Goal: Task Accomplishment & Management: Manage account settings

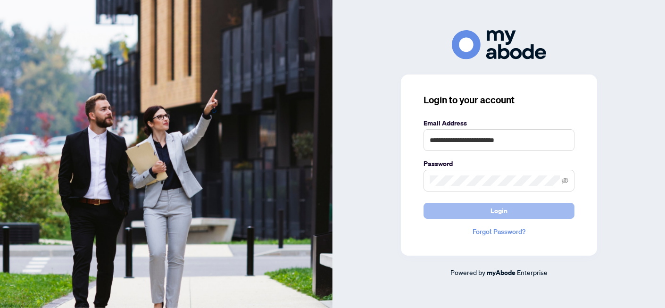
click at [458, 212] on button "Login" at bounding box center [499, 211] width 151 height 16
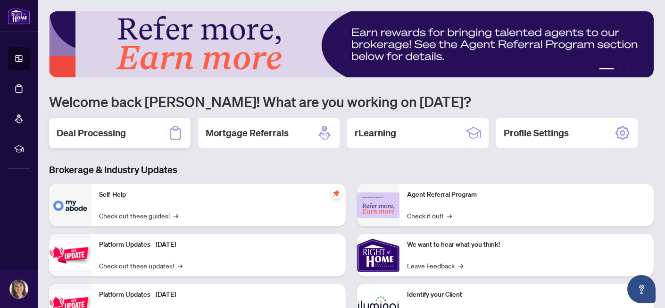
click at [130, 128] on div "Deal Processing" at bounding box center [120, 133] width 142 height 30
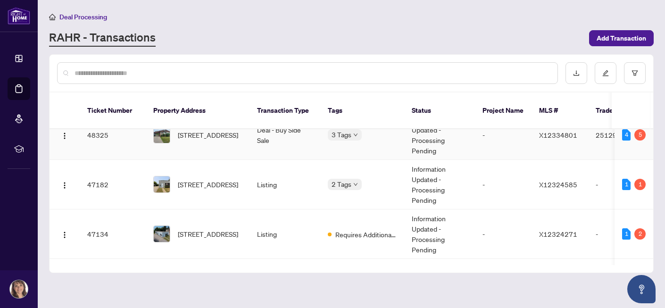
scroll to position [119, 0]
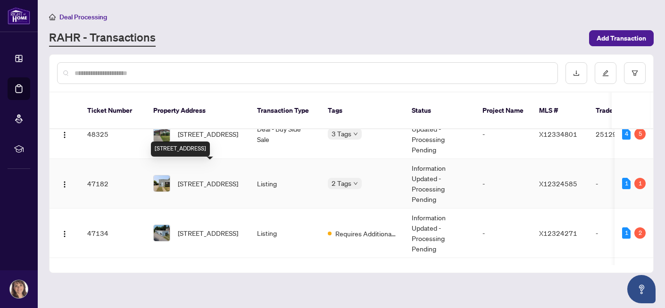
click at [197, 178] on span "[STREET_ADDRESS]" at bounding box center [208, 183] width 60 height 10
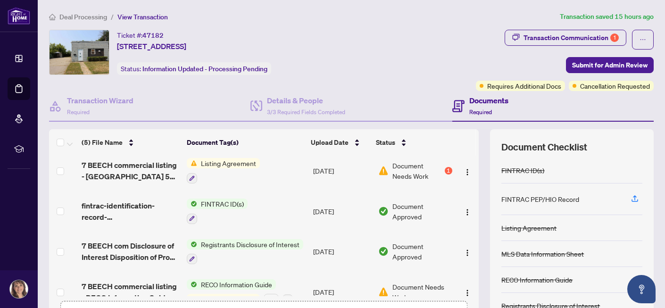
scroll to position [60, 0]
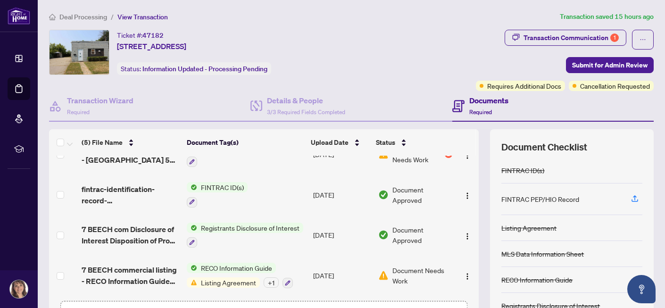
click at [404, 269] on span "Document Needs Work" at bounding box center [423, 275] width 60 height 21
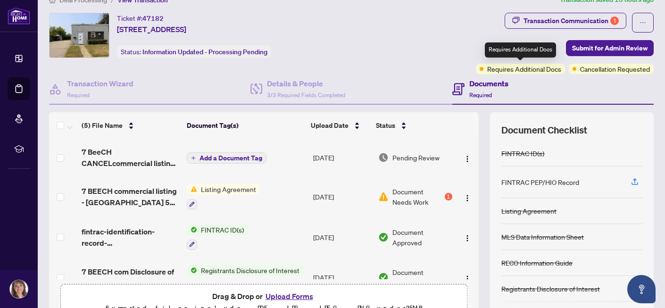
scroll to position [16, 0]
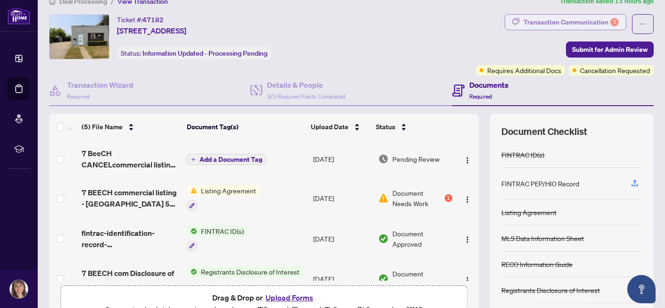
click at [567, 20] on div "Transaction Communication 1" at bounding box center [571, 22] width 95 height 15
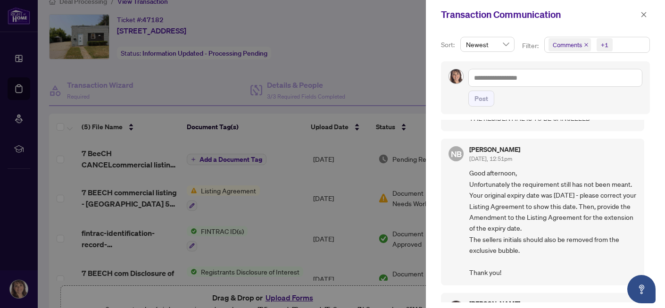
scroll to position [119, 0]
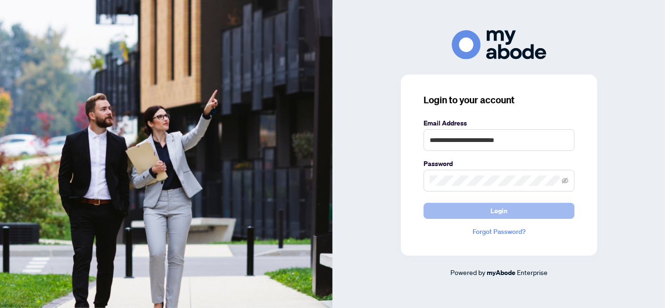
click at [500, 211] on span "Login" at bounding box center [499, 210] width 17 height 15
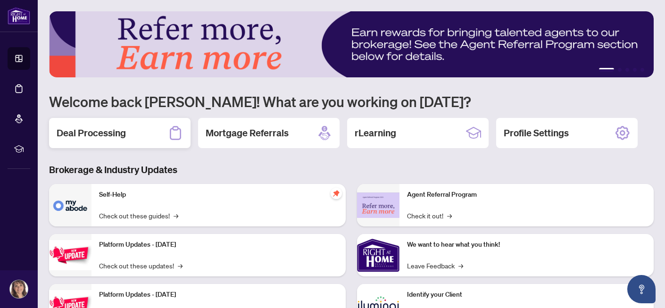
click at [149, 130] on div "Deal Processing" at bounding box center [120, 133] width 142 height 30
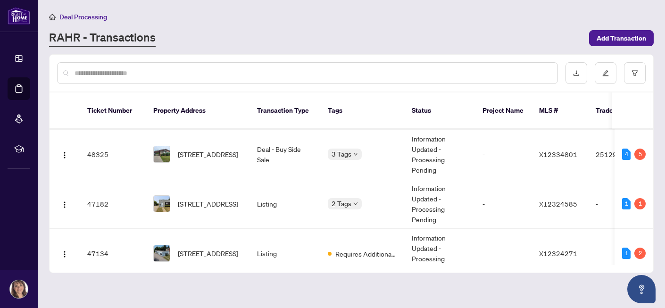
scroll to position [100, 0]
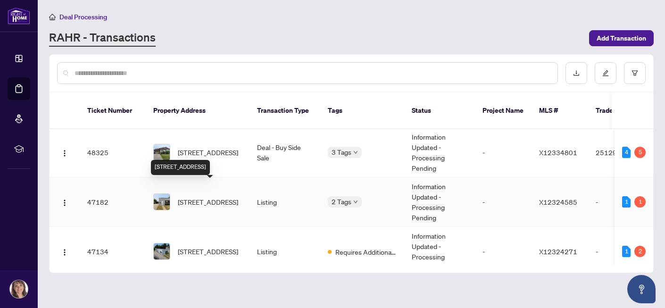
click at [196, 197] on span "[STREET_ADDRESS]" at bounding box center [208, 202] width 60 height 10
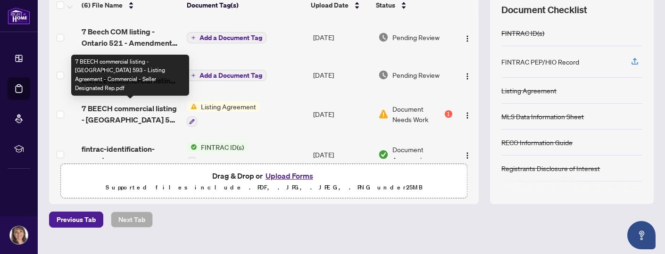
click at [125, 114] on span "7 BEECH commercial listing - [GEOGRAPHIC_DATA] 593 - Listing Agreement - Commer…" at bounding box center [131, 114] width 98 height 23
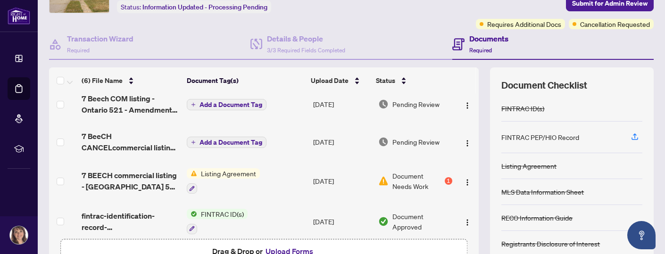
scroll to position [15, 0]
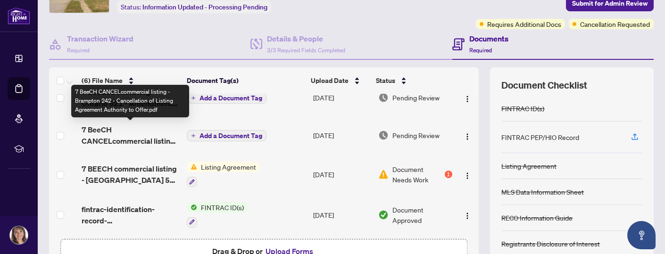
click at [128, 135] on span "7 BeeCH CANCELcommercial listing - Brampton 242 - Cancellation of Listing Agree…" at bounding box center [131, 135] width 98 height 23
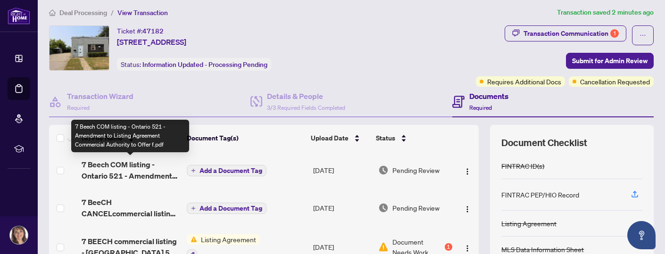
click at [130, 169] on span "7 Beech COM listing - Ontario 521 - Amendment to Listing Agreement Commercial A…" at bounding box center [131, 170] width 98 height 23
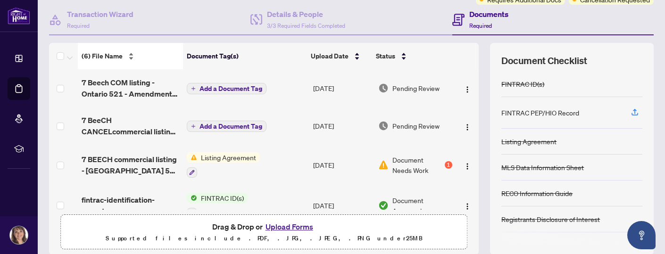
scroll to position [89, 0]
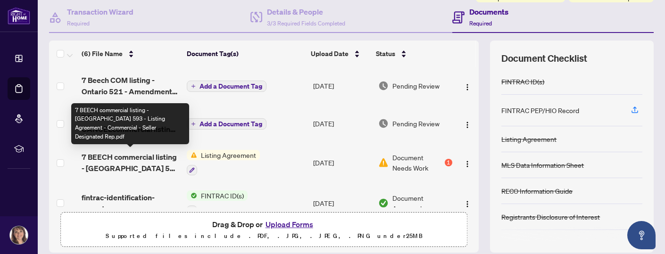
click at [129, 160] on span "7 BEECH commercial listing - [GEOGRAPHIC_DATA] 593 - Listing Agreement - Commer…" at bounding box center [131, 162] width 98 height 23
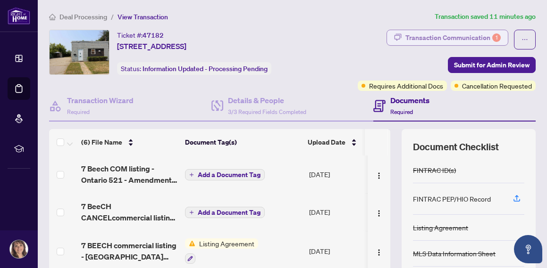
click at [431, 38] on div "Transaction Communication 1" at bounding box center [452, 37] width 95 height 15
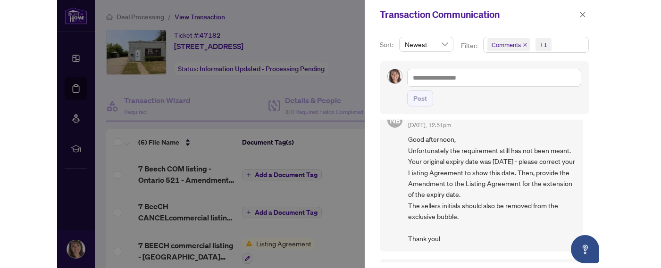
scroll to position [154, 0]
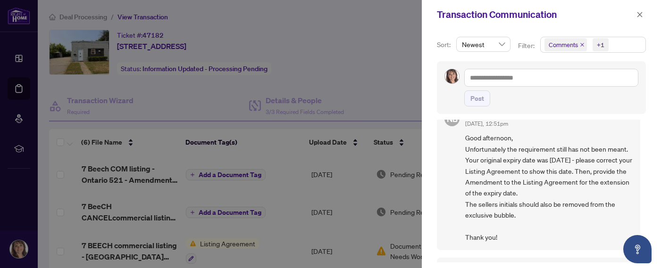
click at [358, 48] on div at bounding box center [330, 134] width 661 height 268
click at [637, 15] on icon "close" at bounding box center [639, 14] width 7 height 7
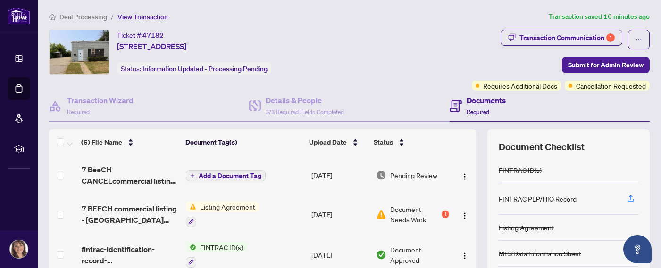
scroll to position [39, 0]
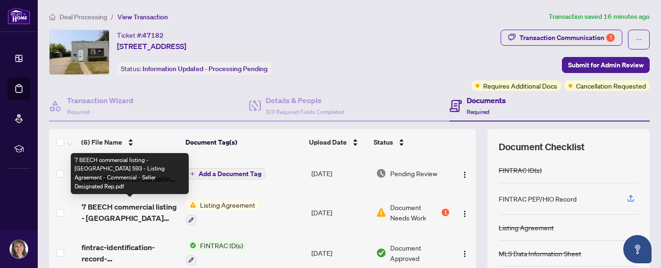
click at [139, 211] on span "7 BEECH commercial listing - [GEOGRAPHIC_DATA] 593 - Listing Agreement - Commer…" at bounding box center [130, 212] width 97 height 23
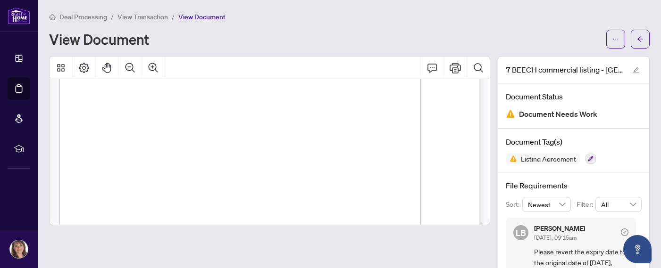
scroll to position [57, 0]
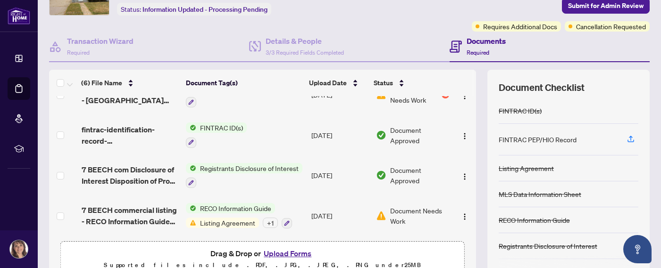
scroll to position [60, 0]
click at [203, 218] on span "Listing Agreement" at bounding box center [227, 223] width 63 height 10
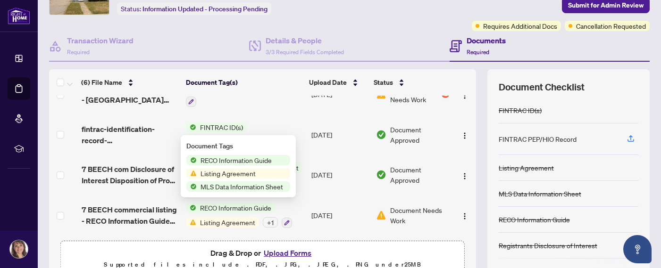
click at [219, 172] on span "Listing Agreement" at bounding box center [228, 173] width 63 height 10
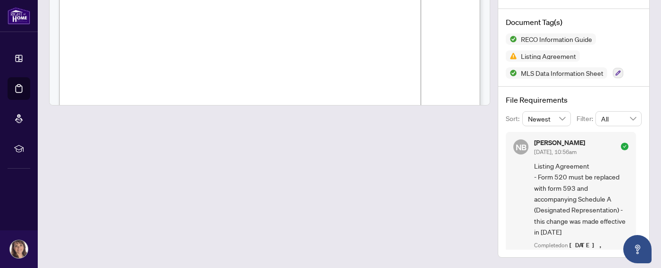
scroll to position [4853, 0]
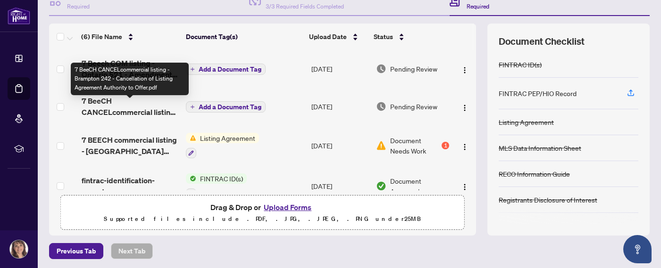
scroll to position [99, 0]
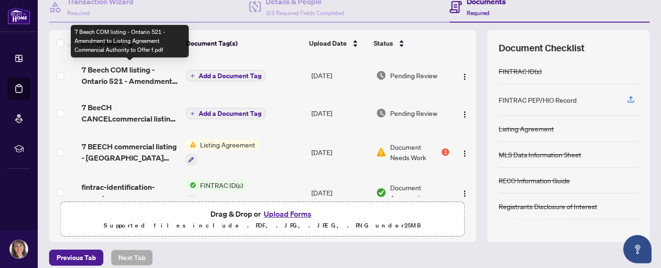
click at [132, 80] on span "7 Beech COM listing - Ontario 521 - Amendment to Listing Agreement Commercial A…" at bounding box center [130, 75] width 97 height 23
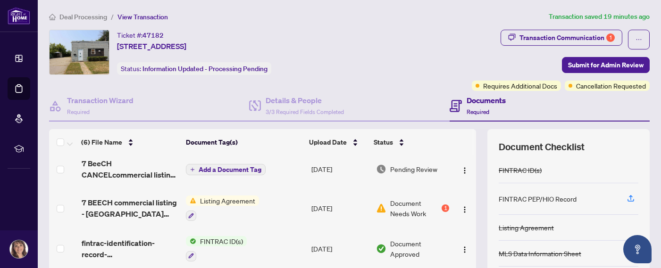
scroll to position [49, 0]
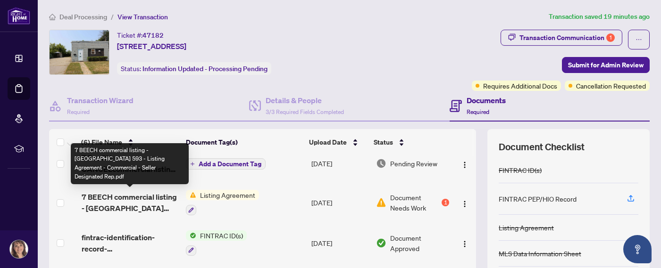
click at [141, 195] on span "7 BEECH commercial listing - [GEOGRAPHIC_DATA] 593 - Listing Agreement - Commer…" at bounding box center [130, 203] width 97 height 23
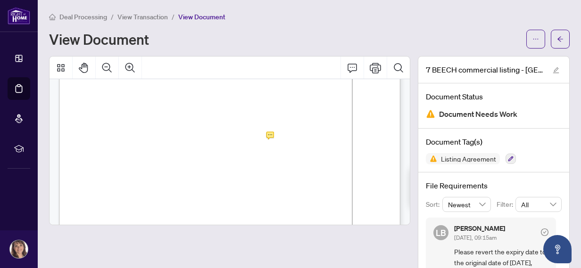
scroll to position [96, 0]
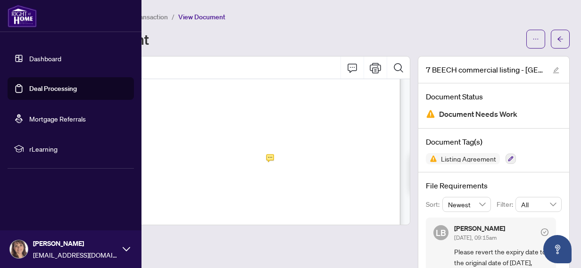
click at [29, 58] on link "Dashboard" at bounding box center [45, 58] width 32 height 8
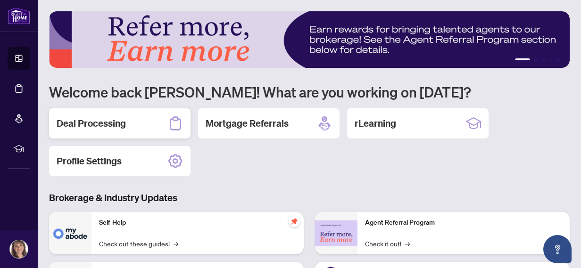
click at [145, 124] on div "Deal Processing" at bounding box center [120, 124] width 142 height 30
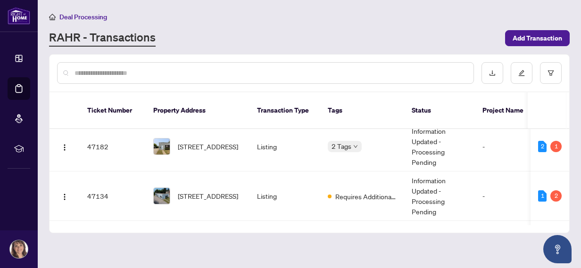
scroll to position [158, 0]
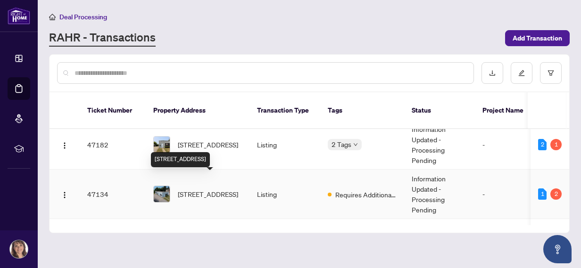
click at [197, 189] on span "[STREET_ADDRESS]" at bounding box center [208, 194] width 60 height 10
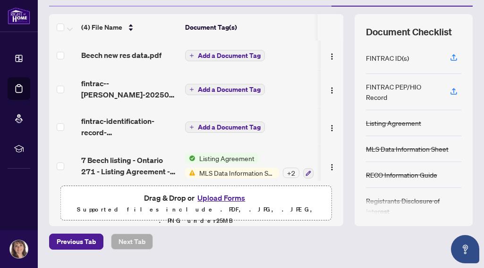
scroll to position [8, 0]
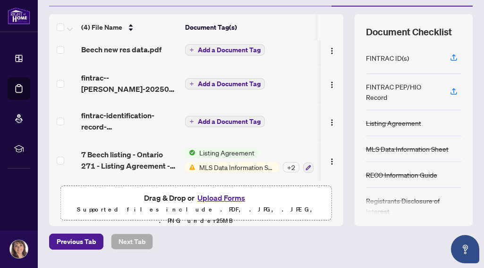
click at [199, 164] on span "MLS Data Information Sheet" at bounding box center [237, 167] width 84 height 10
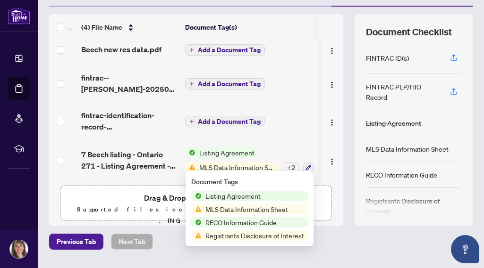
click at [203, 47] on span "Add a Document Tag" at bounding box center [229, 50] width 63 height 7
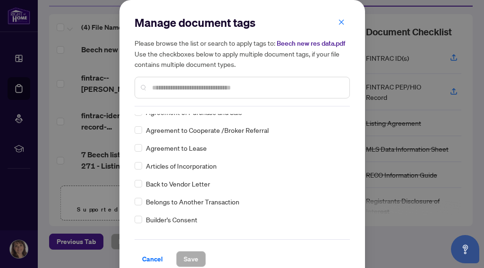
scroll to position [262, 0]
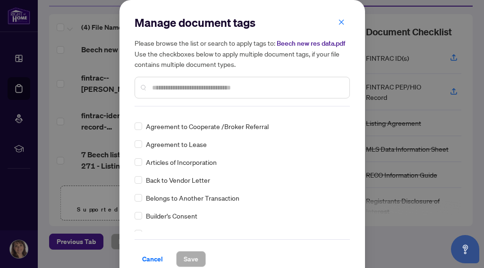
click at [161, 90] on input "text" at bounding box center [247, 88] width 190 height 10
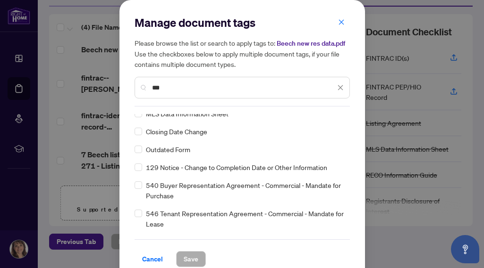
scroll to position [0, 0]
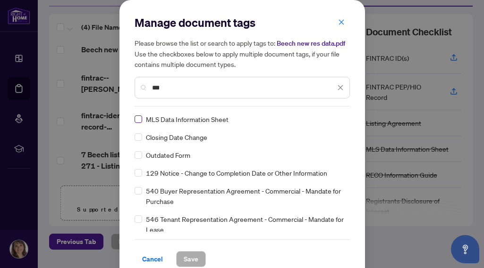
type input "***"
click at [190, 258] on span "Save" at bounding box center [191, 259] width 15 height 15
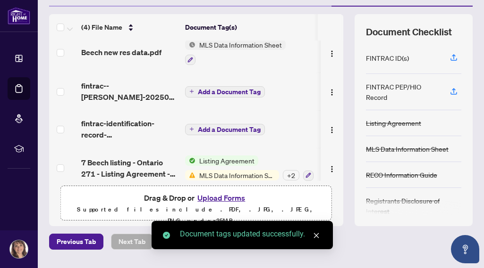
click at [200, 90] on span "Add a Document Tag" at bounding box center [229, 92] width 63 height 7
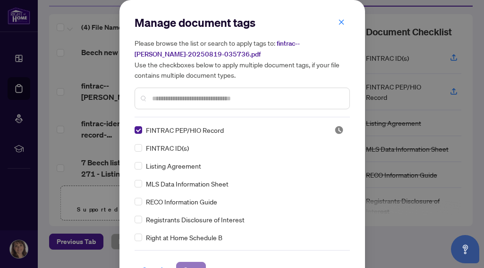
click at [191, 262] on button "Save" at bounding box center [191, 270] width 30 height 16
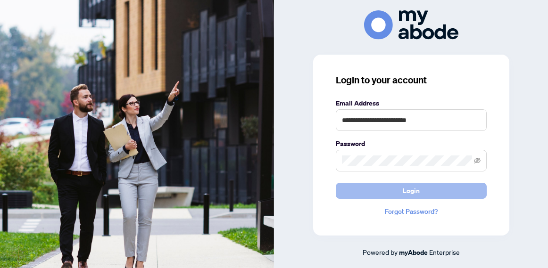
click at [369, 190] on button "Login" at bounding box center [411, 191] width 151 height 16
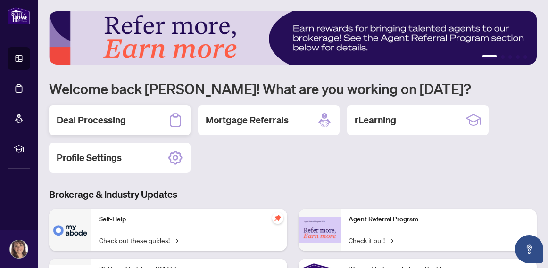
click at [111, 118] on h2 "Deal Processing" at bounding box center [91, 120] width 69 height 13
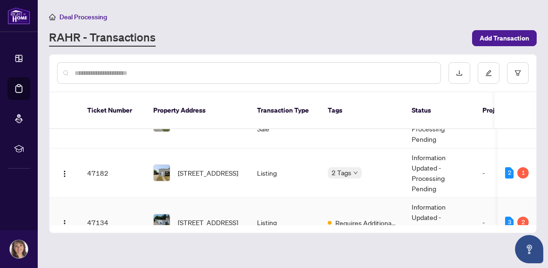
scroll to position [126, 0]
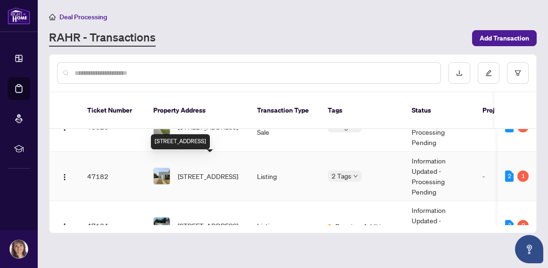
click at [189, 171] on span "[STREET_ADDRESS]" at bounding box center [208, 176] width 60 height 10
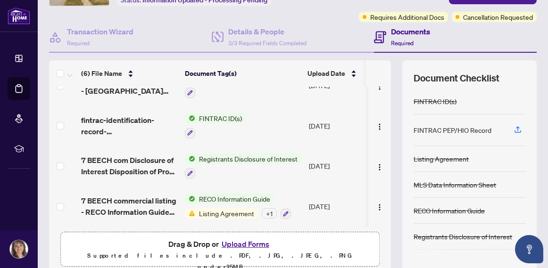
scroll to position [80, 0]
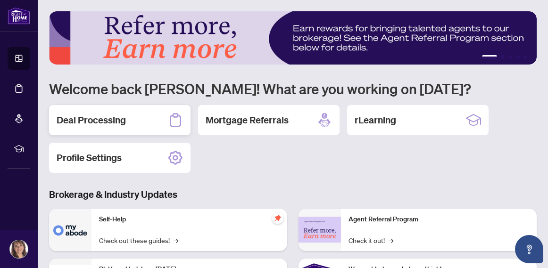
click at [120, 120] on h2 "Deal Processing" at bounding box center [91, 120] width 69 height 13
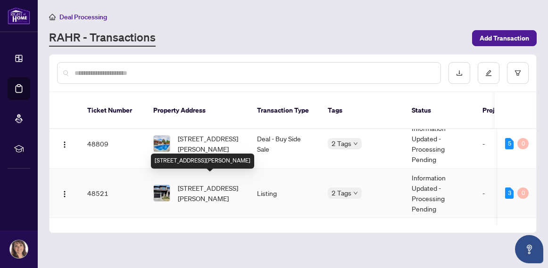
scroll to position [4, 0]
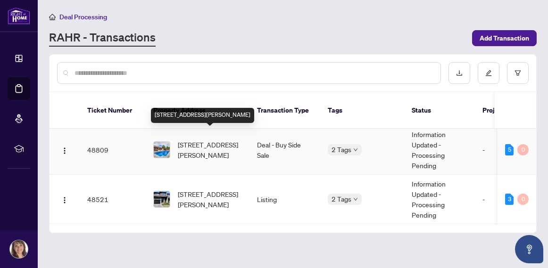
click at [200, 140] on span "[STREET_ADDRESS][PERSON_NAME]" at bounding box center [210, 150] width 64 height 21
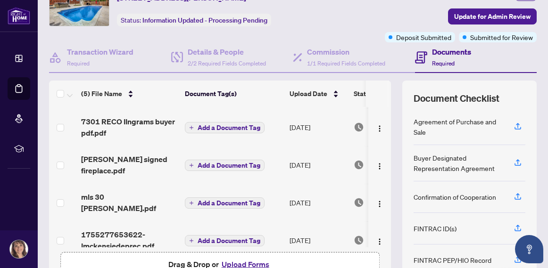
scroll to position [34, 0]
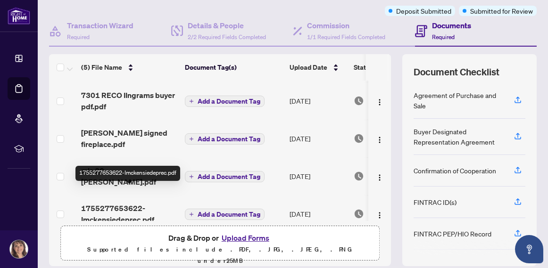
click at [125, 203] on span "1755277653622-Imckensiedeprec.pdf" at bounding box center [129, 214] width 96 height 23
